Goal: Communication & Community: Connect with others

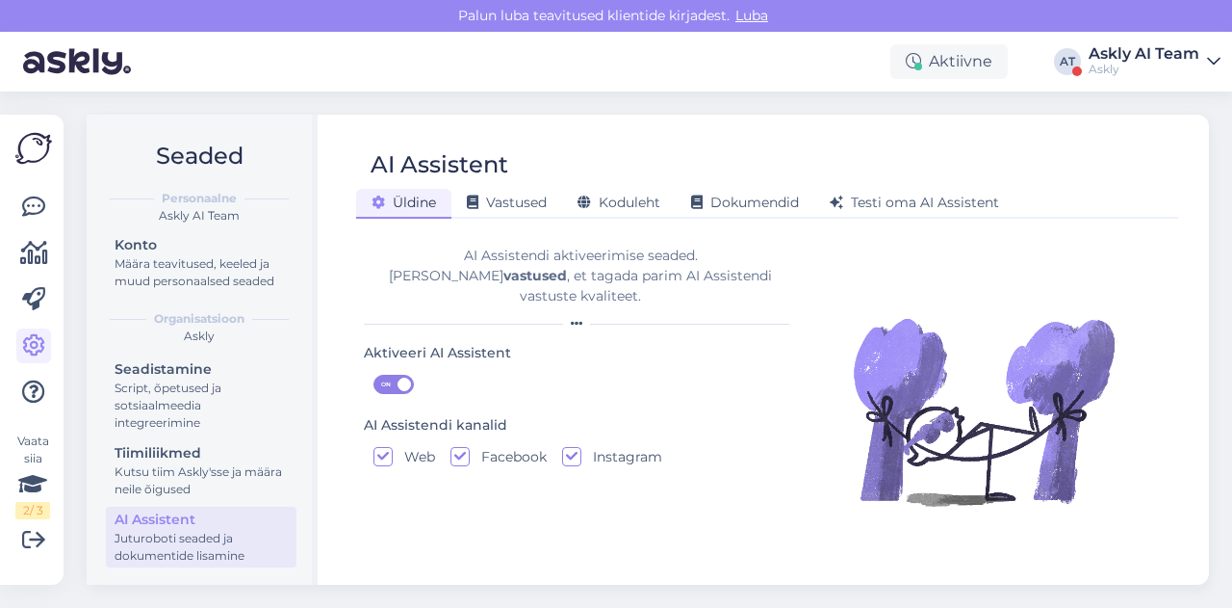
click at [1162, 74] on div "Askly" at bounding box center [1144, 69] width 111 height 15
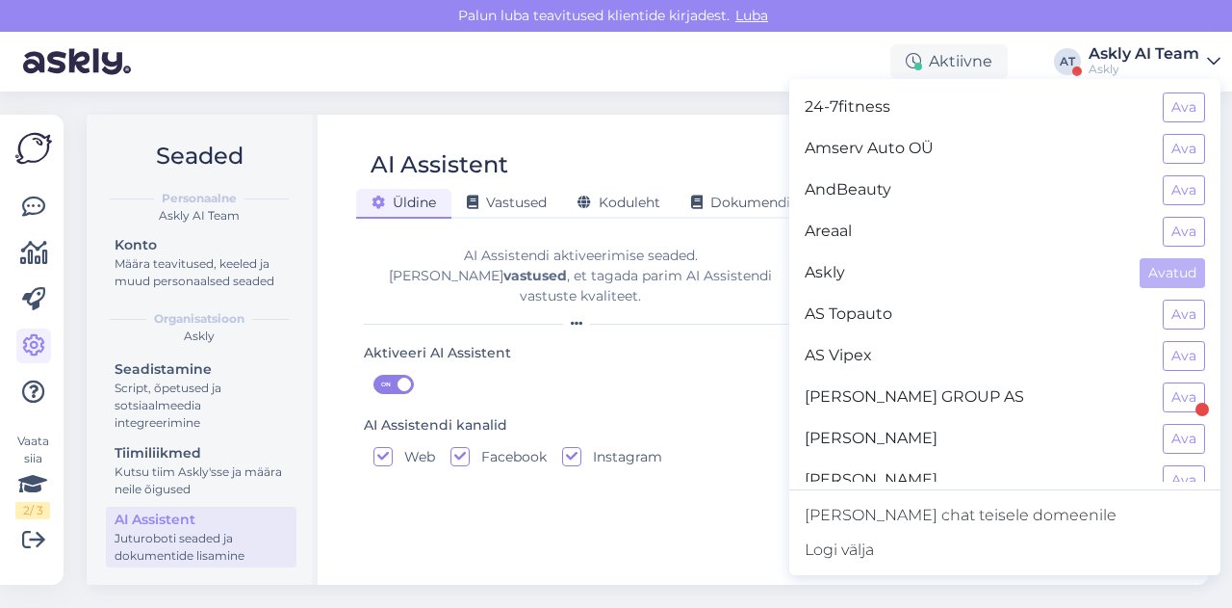
click at [694, 86] on div "Aktiivne AT Askly AI Team Askly 24-7fitness Ava Amserv Auto OÜ Ava AndBeauty Av…" at bounding box center [616, 62] width 1232 height 60
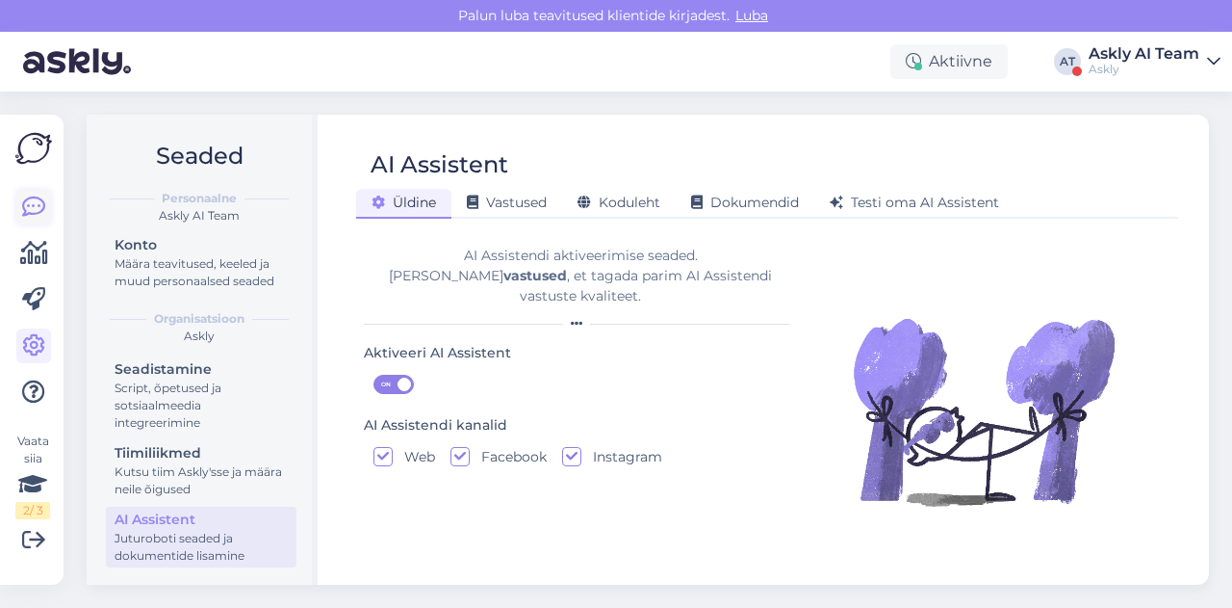
click at [33, 219] on icon at bounding box center [33, 206] width 23 height 23
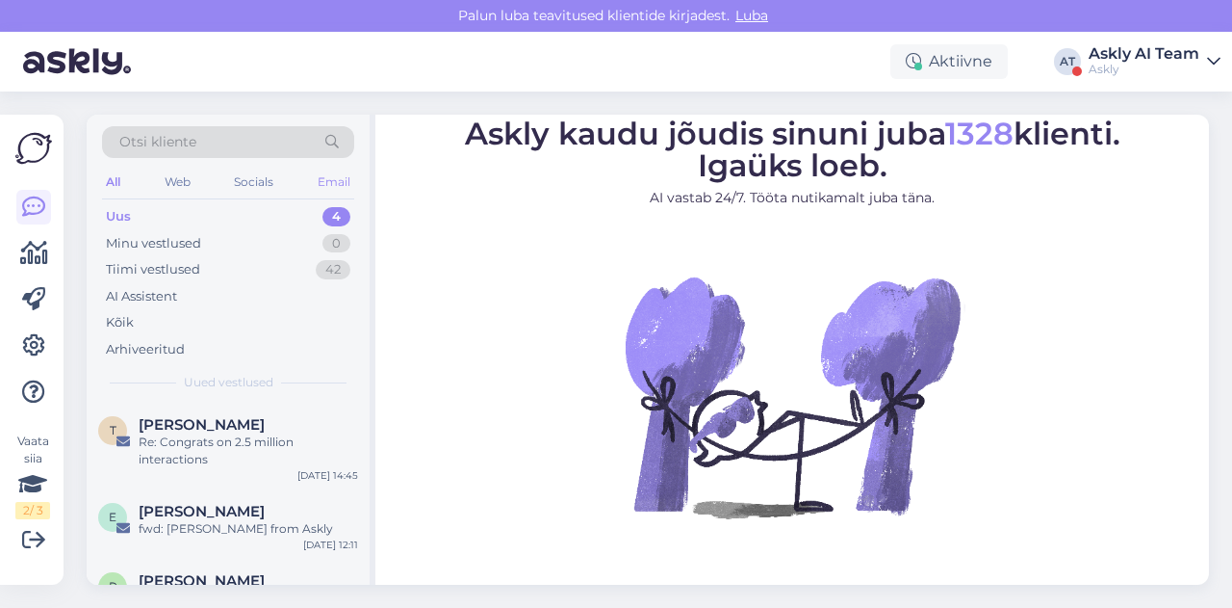
click at [335, 182] on div "Email" at bounding box center [334, 181] width 40 height 25
click at [187, 443] on div "Re: Congrats on 2.5 million interactions" at bounding box center [249, 450] width 220 height 35
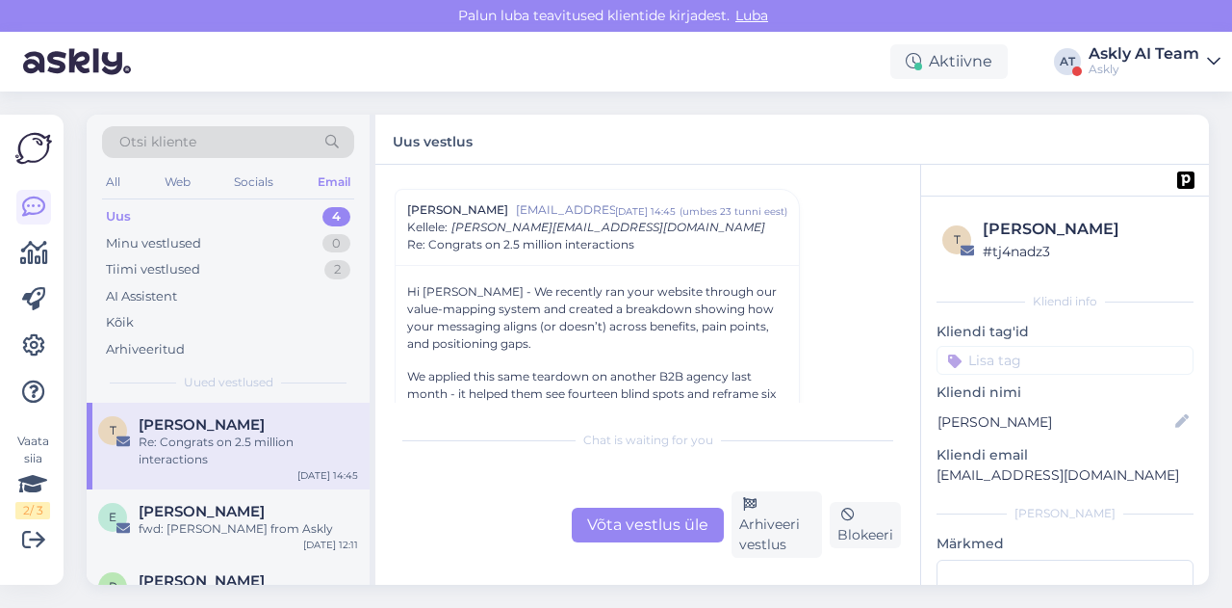
scroll to position [44, 0]
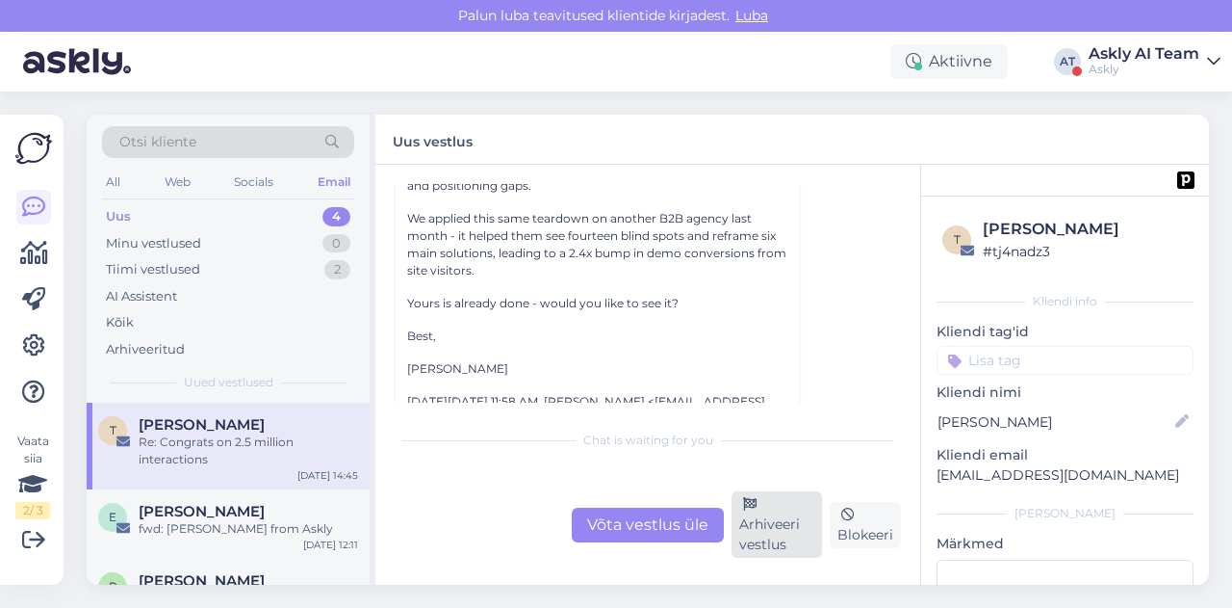
click at [791, 516] on div "Arhiveeri vestlus" at bounding box center [777, 524] width 91 height 66
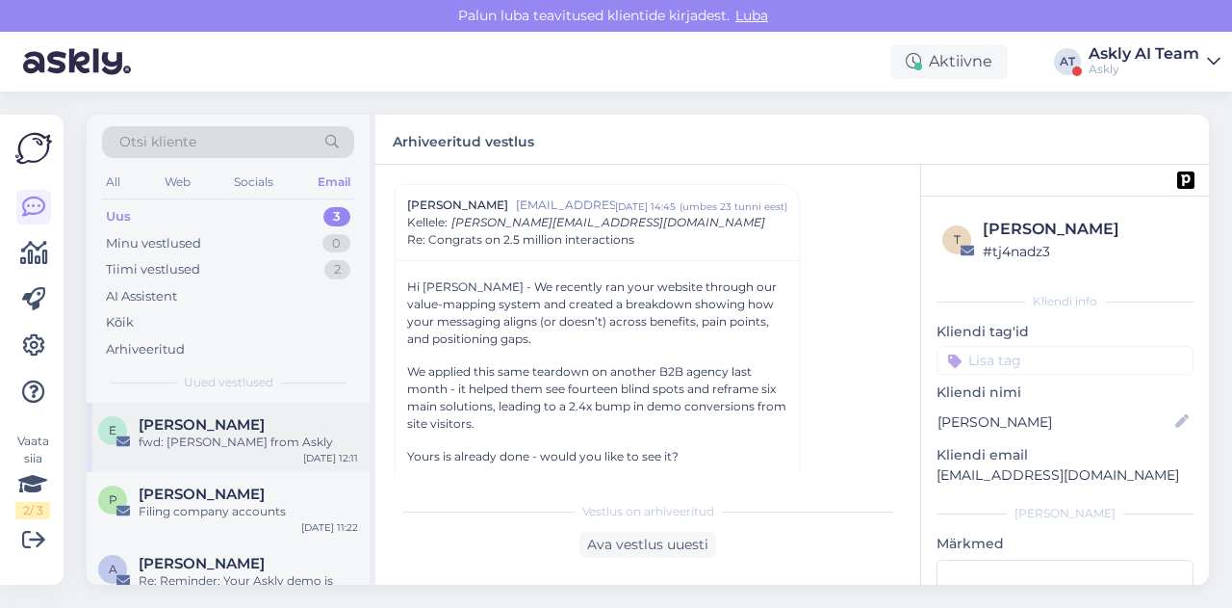
click at [225, 455] on div "E [PERSON_NAME] fwd: [PERSON_NAME] from Askly [DATE] 12:11" at bounding box center [228, 436] width 283 height 69
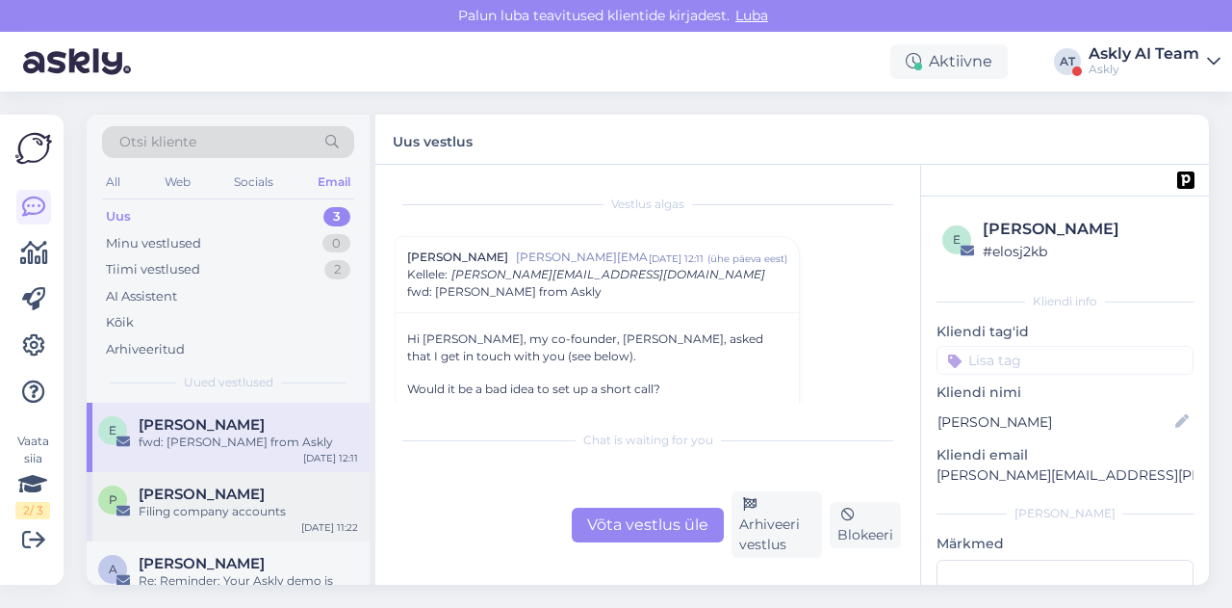
scroll to position [41, 0]
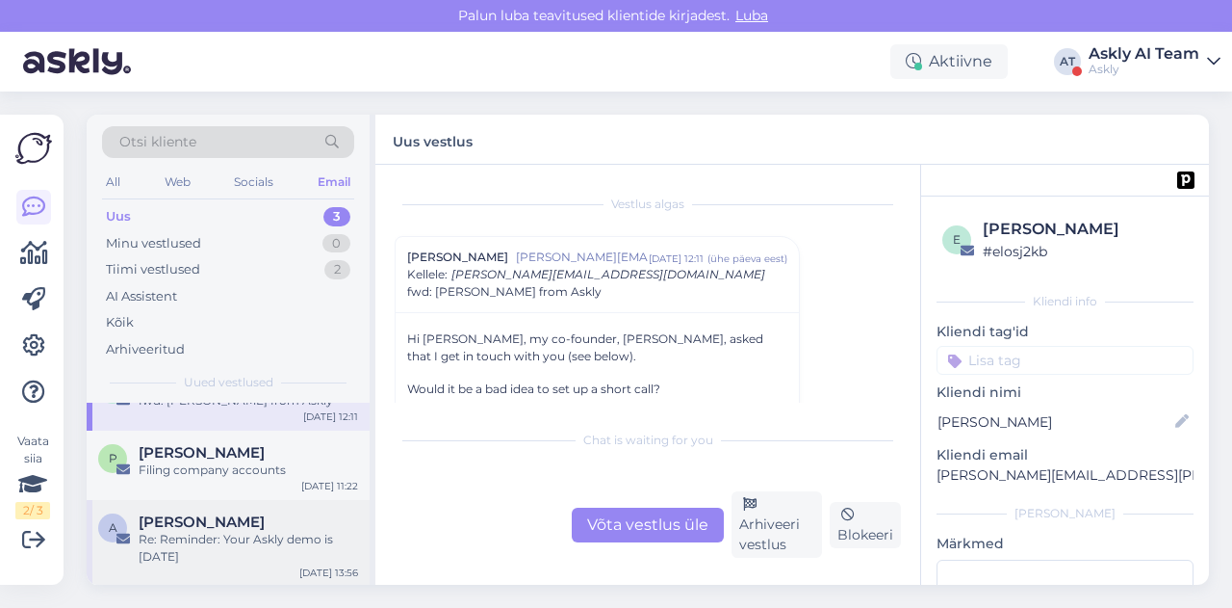
click at [205, 532] on div "Re: Reminder: Your Askly demo is [DATE]" at bounding box center [249, 547] width 220 height 35
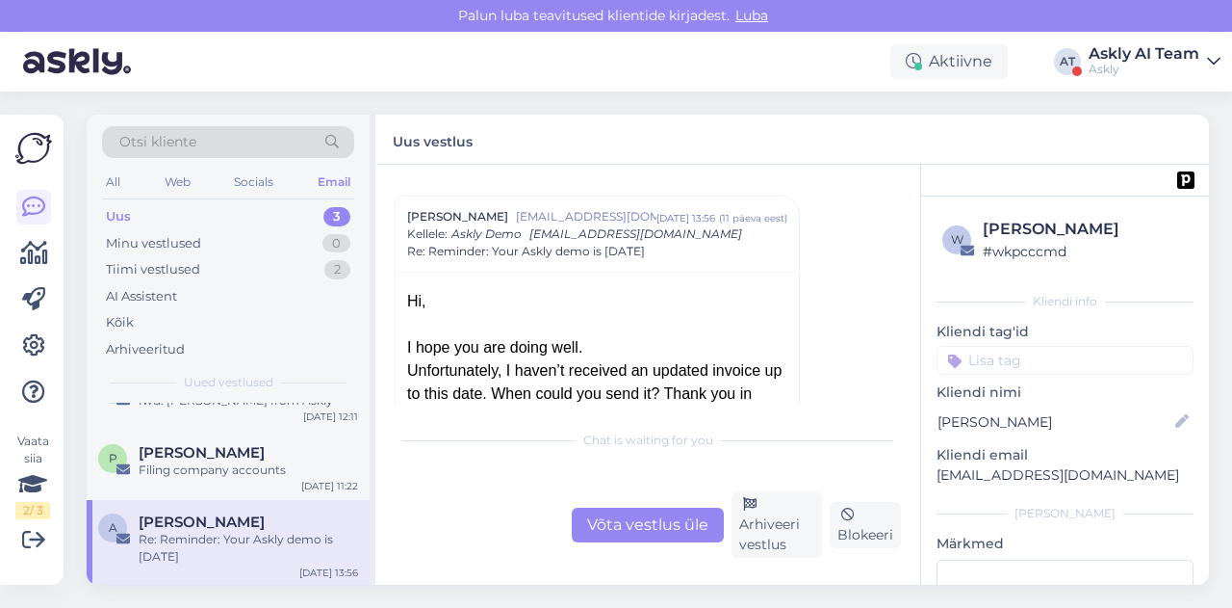
click at [703, 149] on div "Uus vestlus" at bounding box center [792, 140] width 834 height 50
click at [185, 487] on div "P [PERSON_NAME] Filing company accounts [DATE] 11:22" at bounding box center [228, 464] width 283 height 69
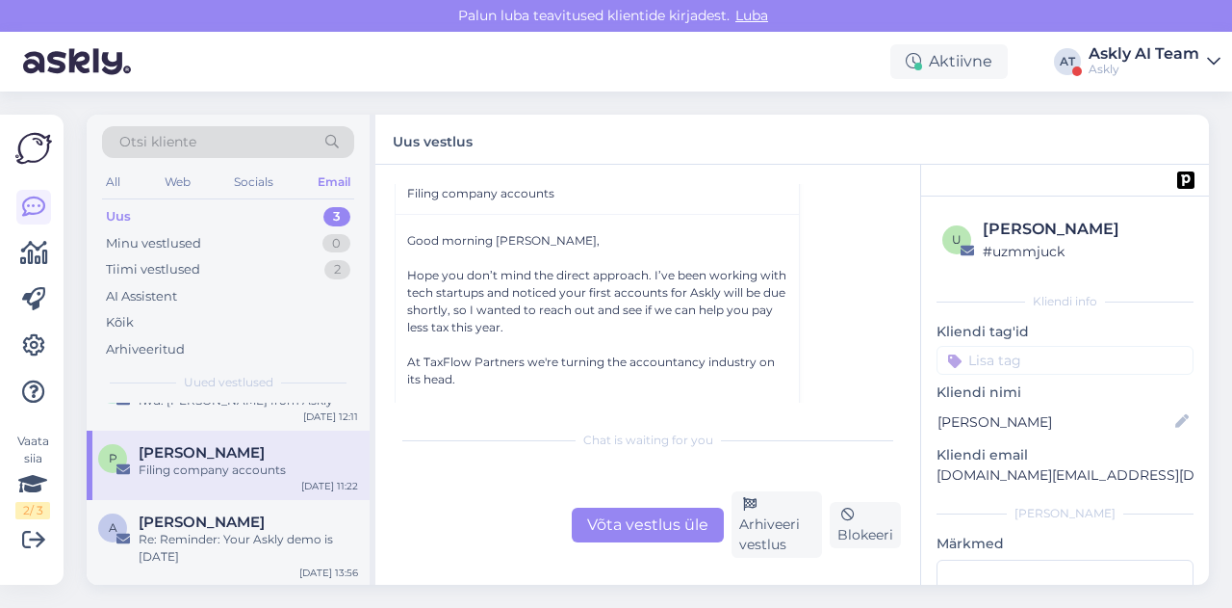
scroll to position [99, 0]
click at [733, 150] on div "Uus vestlus" at bounding box center [792, 140] width 834 height 50
click at [761, 134] on div "Uus vestlus" at bounding box center [792, 140] width 834 height 50
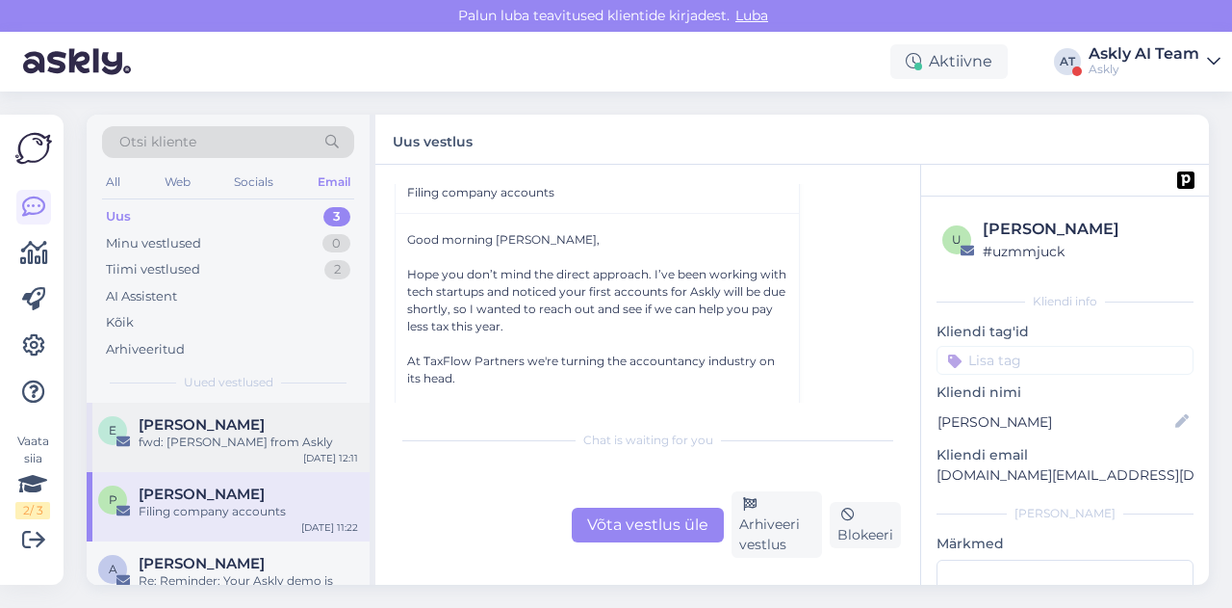
click at [202, 452] on div "E [PERSON_NAME] fwd: [PERSON_NAME] from Askly [DATE] 12:11" at bounding box center [228, 436] width 283 height 69
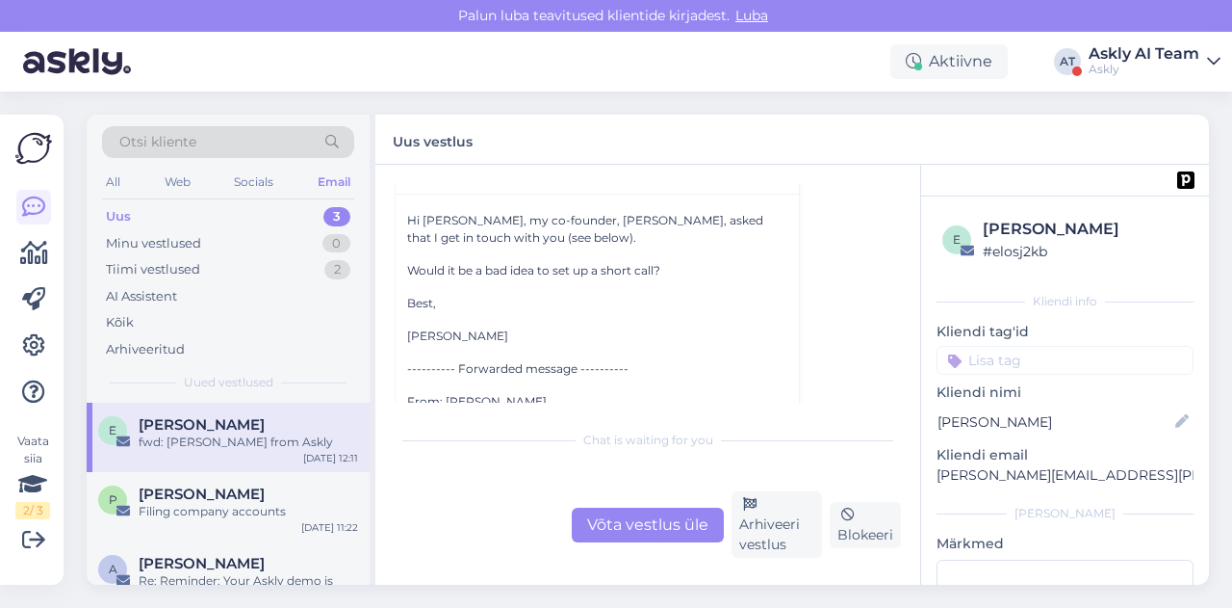
scroll to position [126, 0]
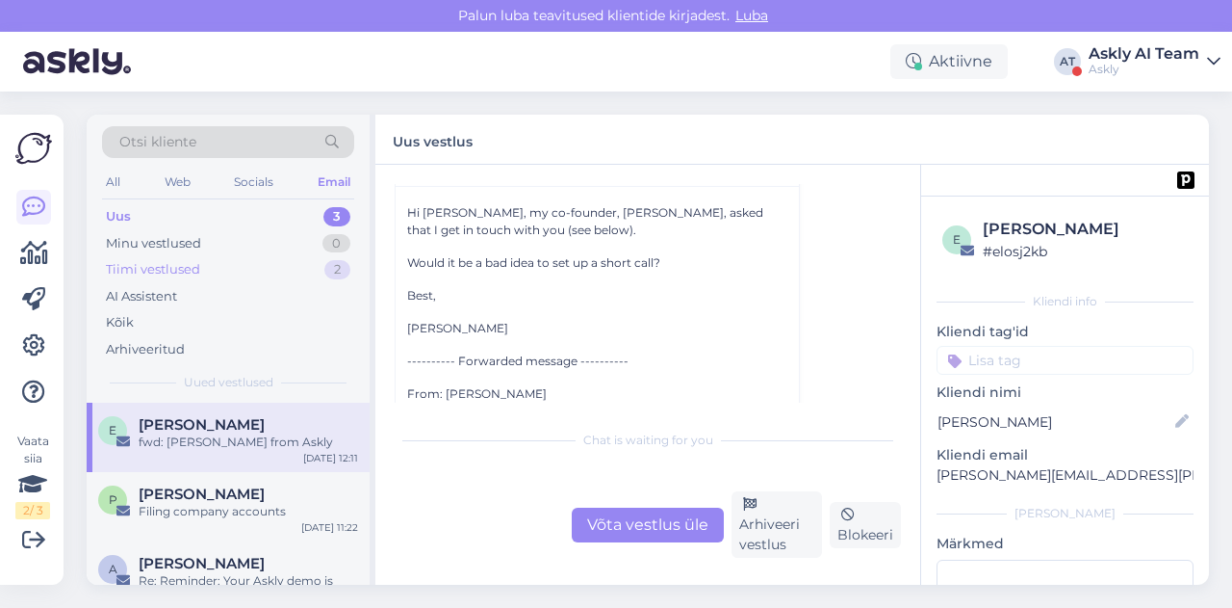
click at [142, 271] on div "Tiimi vestlused" at bounding box center [153, 269] width 94 height 19
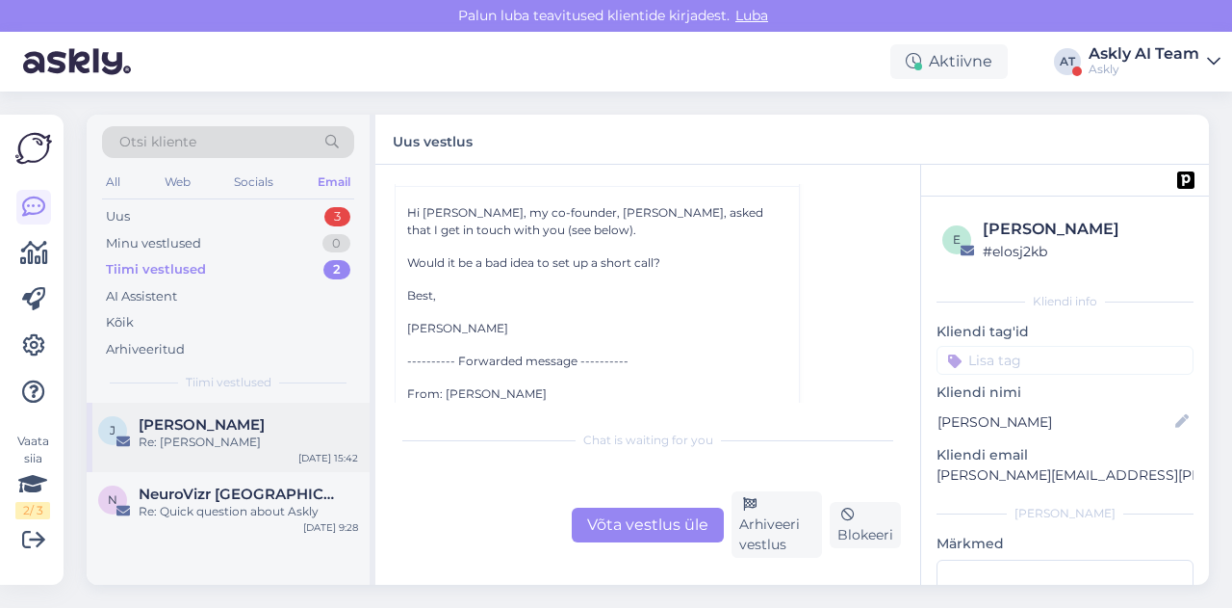
click at [256, 427] on span "[PERSON_NAME]" at bounding box center [202, 424] width 126 height 17
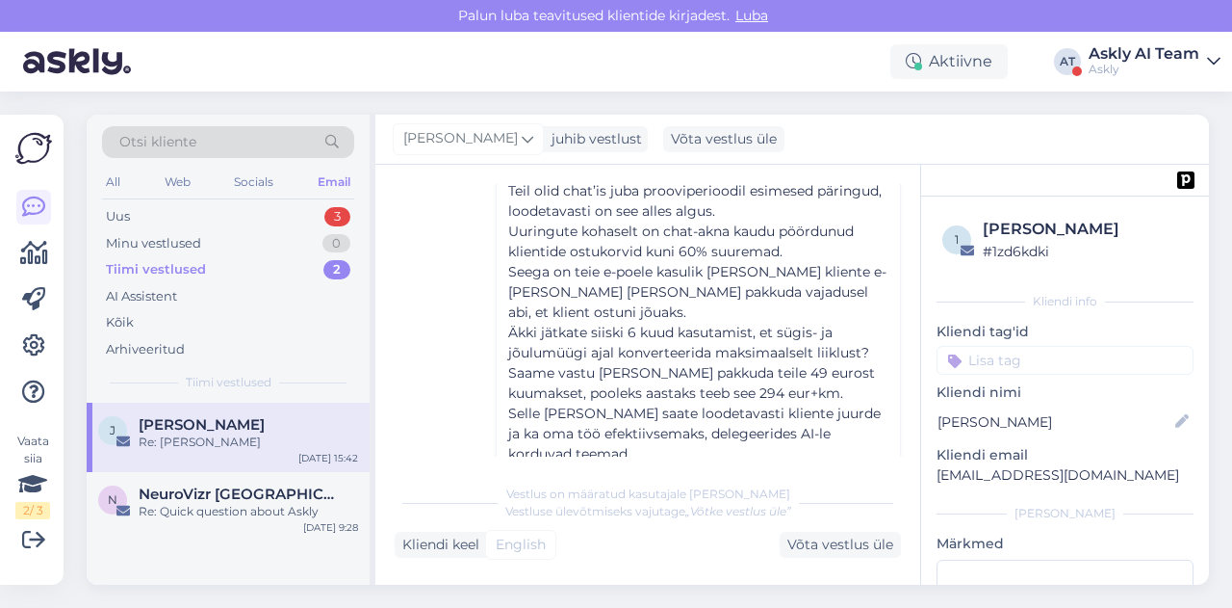
scroll to position [393, 0]
click at [115, 176] on div "All" at bounding box center [113, 181] width 22 height 25
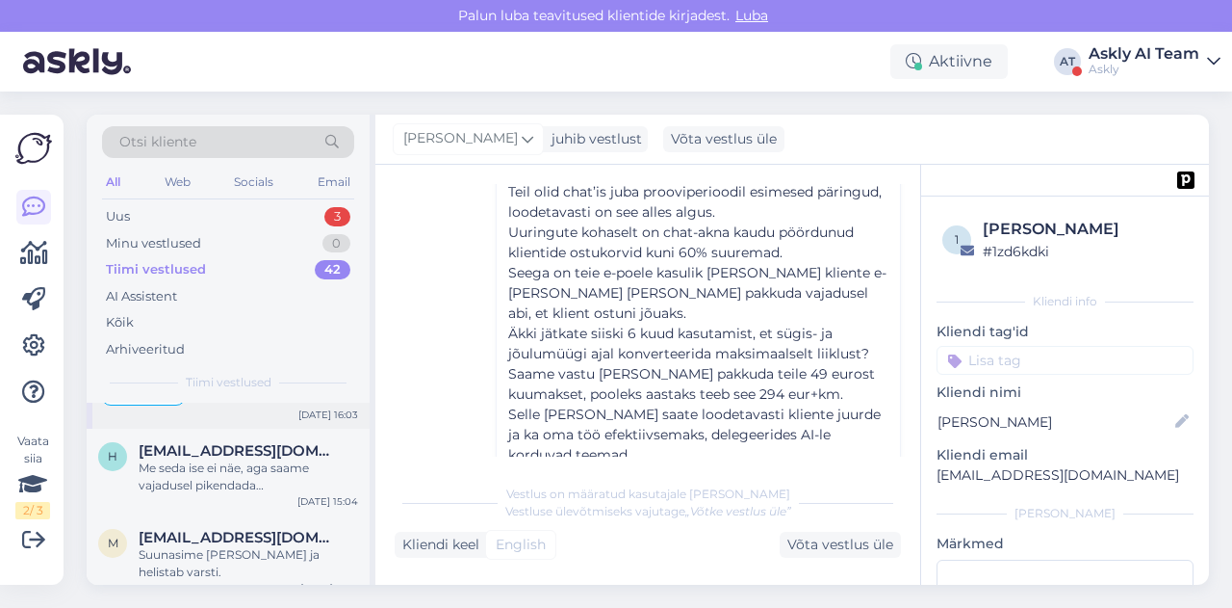
scroll to position [65, 0]
click at [259, 452] on span "[EMAIL_ADDRESS][DOMAIN_NAME]" at bounding box center [239, 452] width 200 height 17
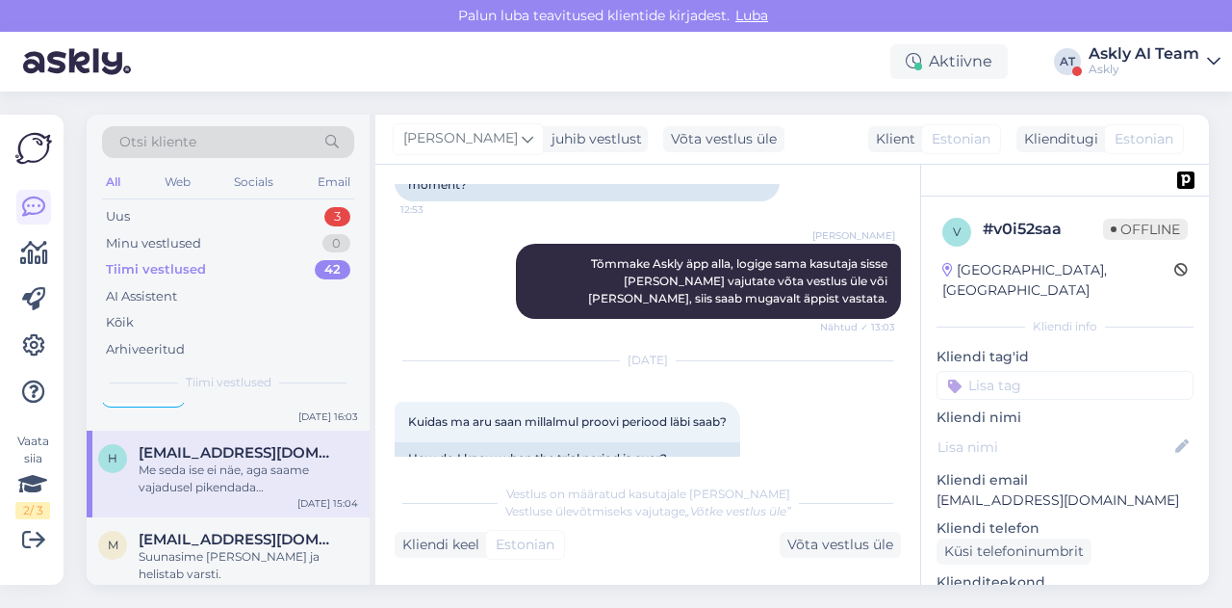
scroll to position [0, 0]
